Goal: Task Accomplishment & Management: Manage account settings

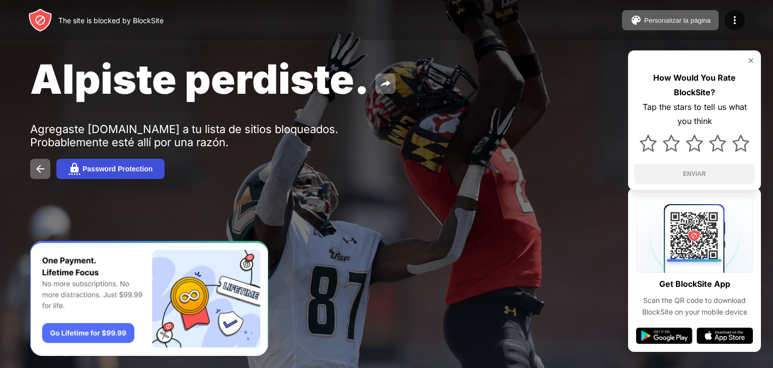
click at [109, 175] on button "Password Protection" at bounding box center [110, 169] width 108 height 20
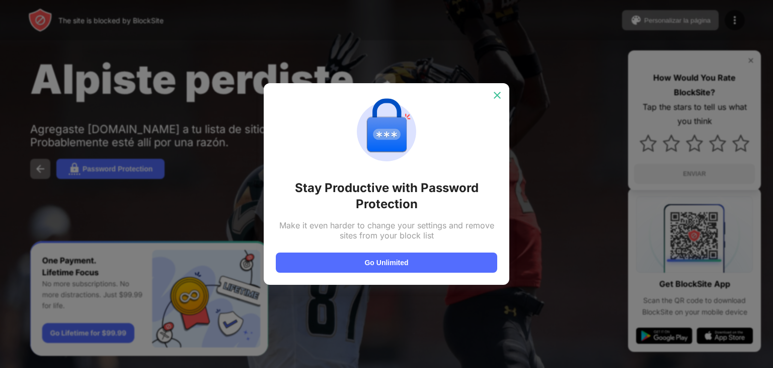
click at [501, 97] on img at bounding box center [497, 95] width 10 height 10
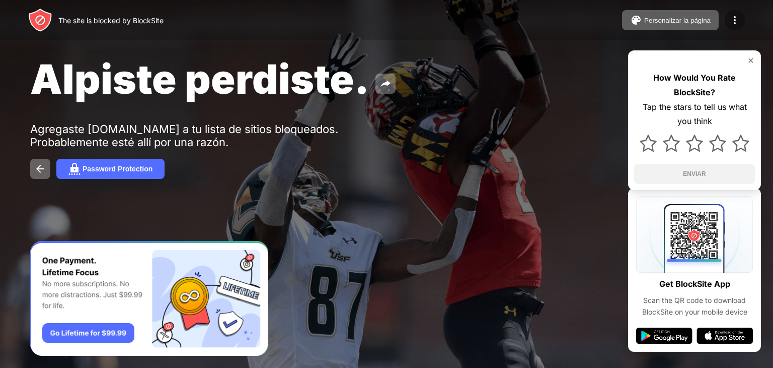
click at [726, 17] on div at bounding box center [735, 20] width 20 height 20
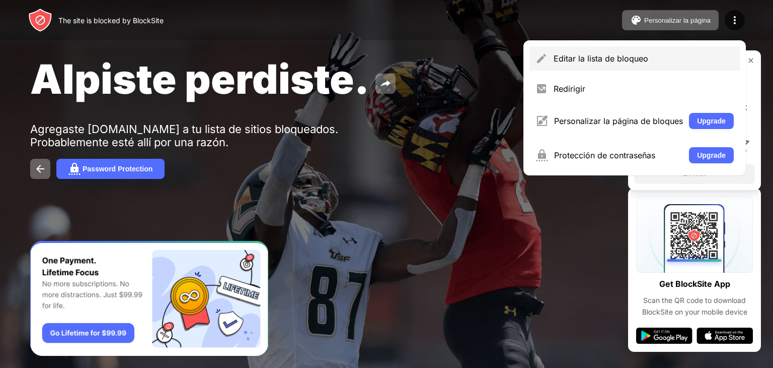
click at [584, 57] on div "Editar la lista de bloqueo" at bounding box center [644, 58] width 180 height 10
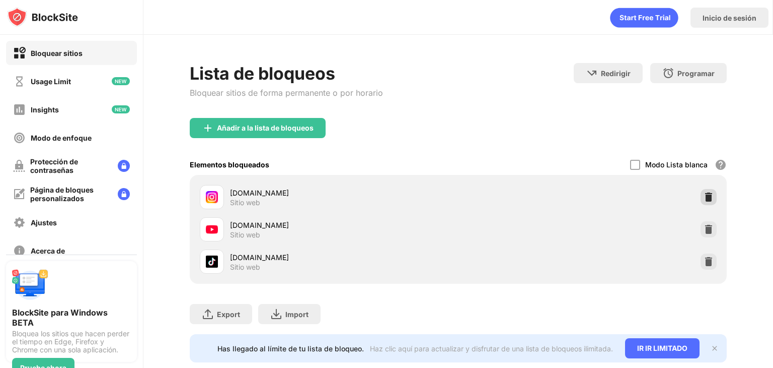
click at [704, 193] on img at bounding box center [709, 197] width 10 height 10
